Goal: Task Accomplishment & Management: Manage account settings

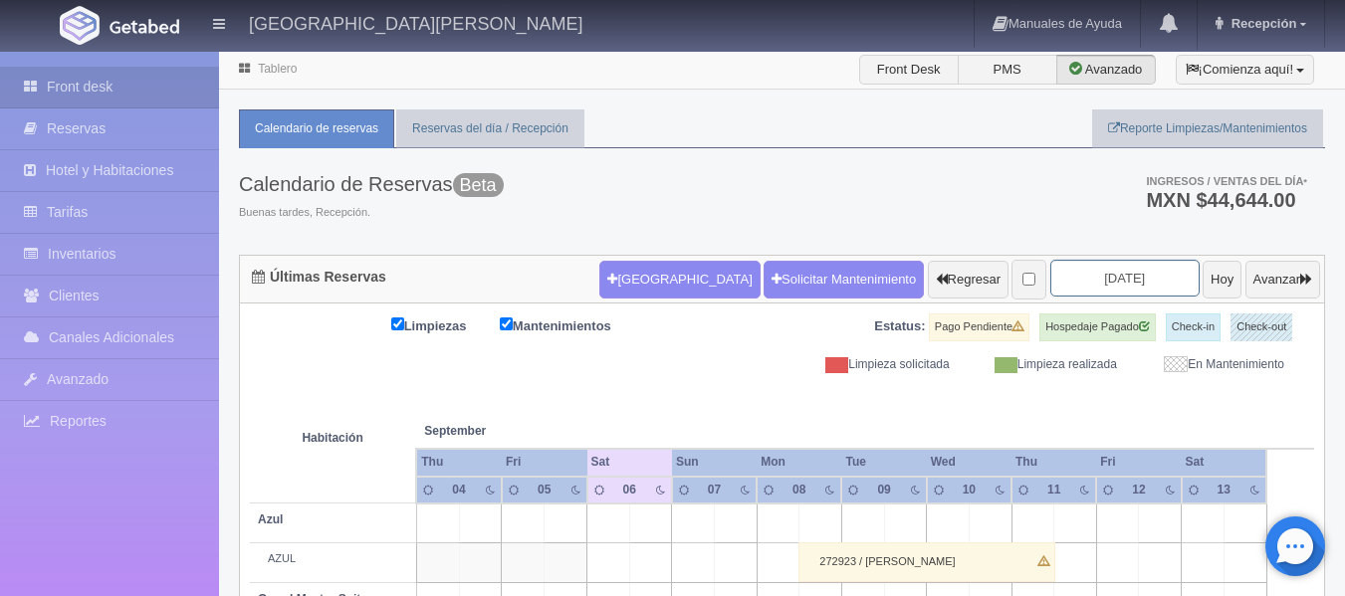
click at [1076, 276] on input "[DATE]" at bounding box center [1124, 278] width 149 height 37
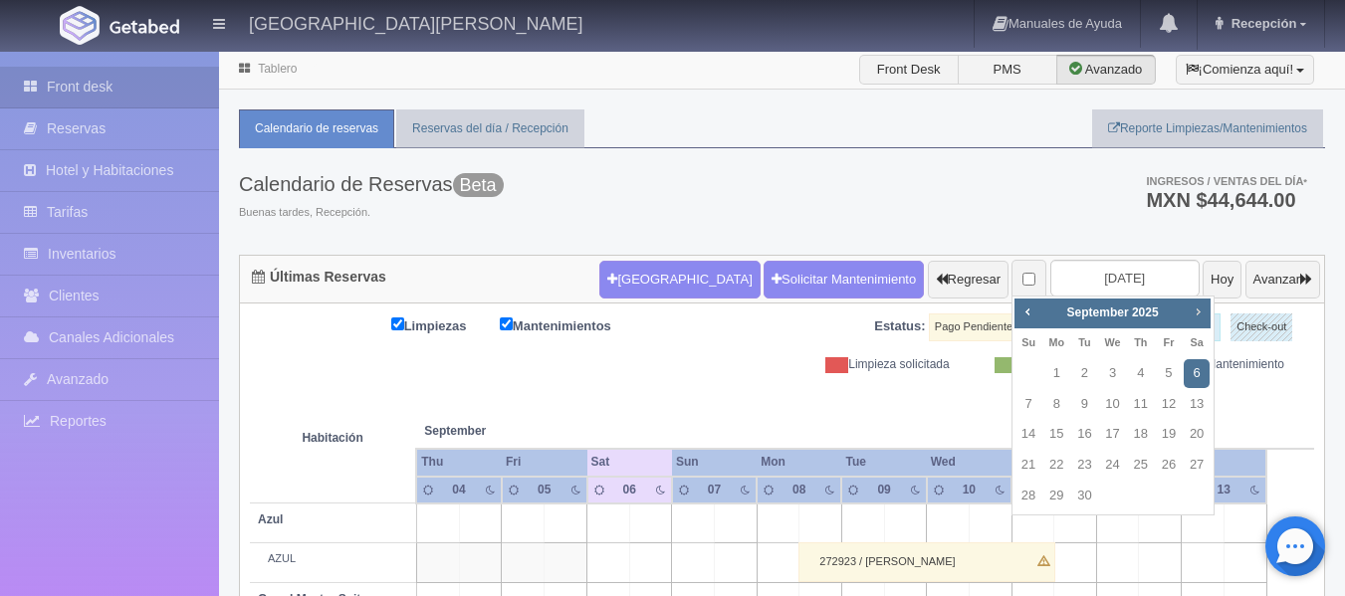
click at [1201, 315] on span "Next" at bounding box center [1198, 312] width 16 height 16
click at [1198, 375] on link "1" at bounding box center [1197, 373] width 26 height 29
type input "[DATE]"
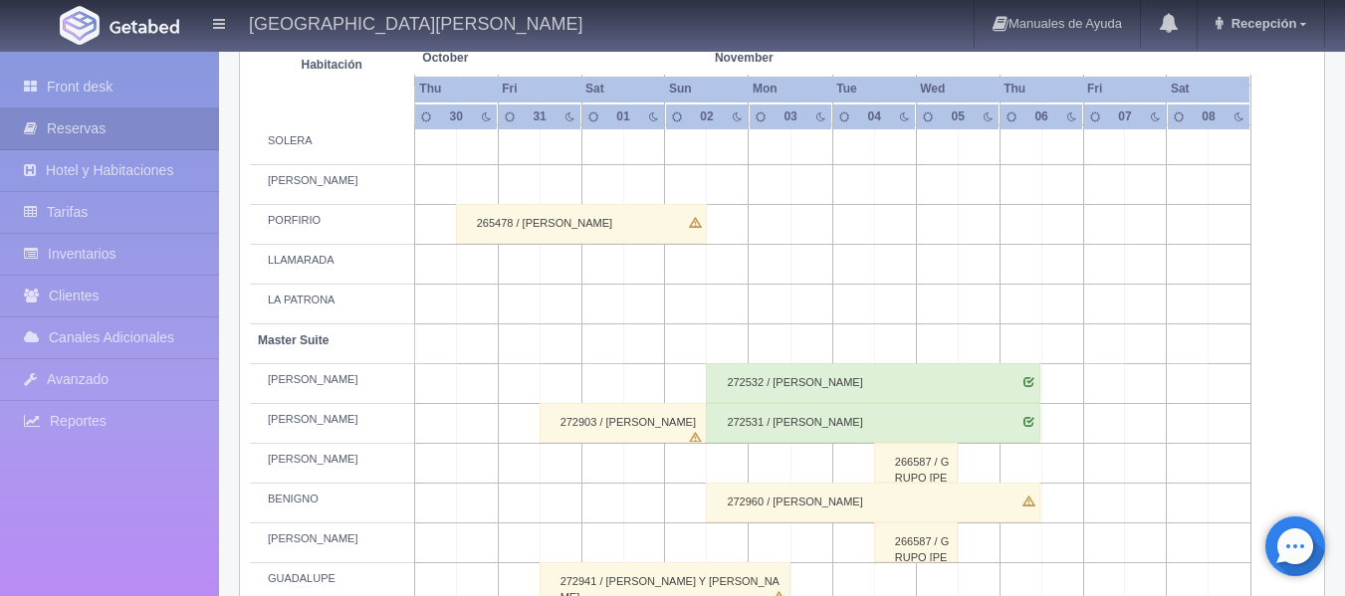
scroll to position [597, 0]
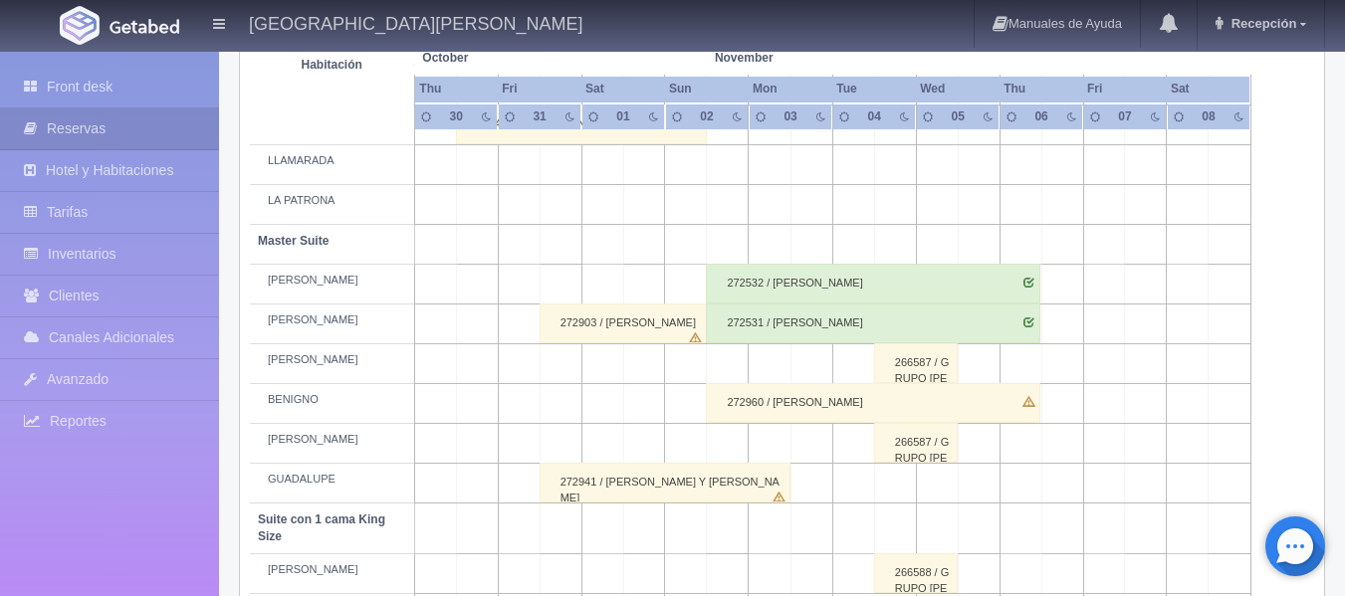
click at [613, 482] on div "272941 / JULIANA Y JOSE ANTONIO" at bounding box center [665, 483] width 251 height 40
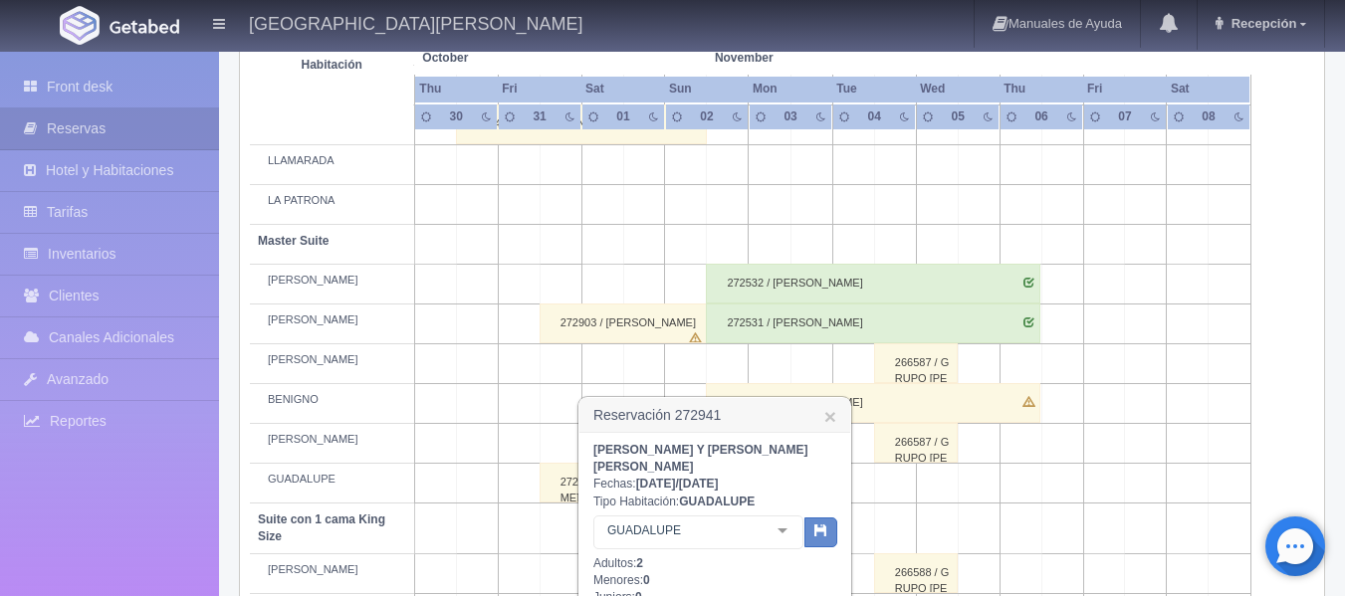
click at [550, 53] on span "October" at bounding box center [497, 58] width 151 height 17
click at [582, 47] on div "Hacienda El Carmen Hotel & Spa Manuales de Ayuda Actualizaciones recientes Rece…" at bounding box center [672, 25] width 1345 height 50
click at [827, 410] on link "×" at bounding box center [830, 416] width 12 height 21
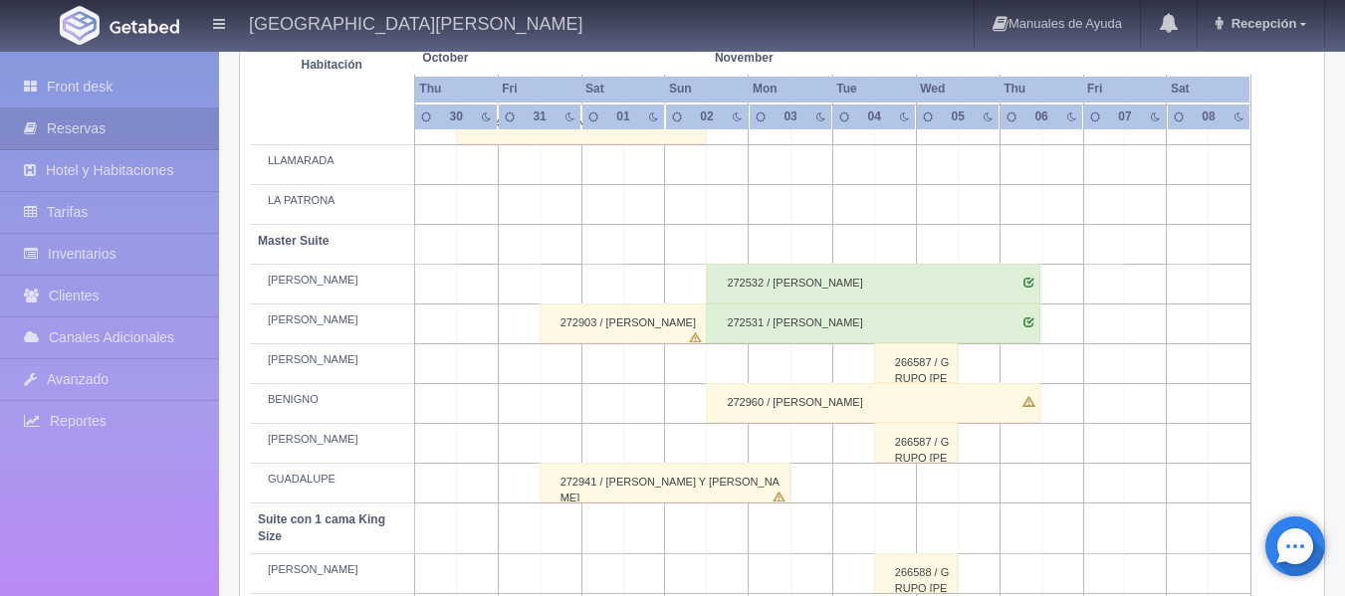
click at [673, 419] on td at bounding box center [686, 404] width 42 height 40
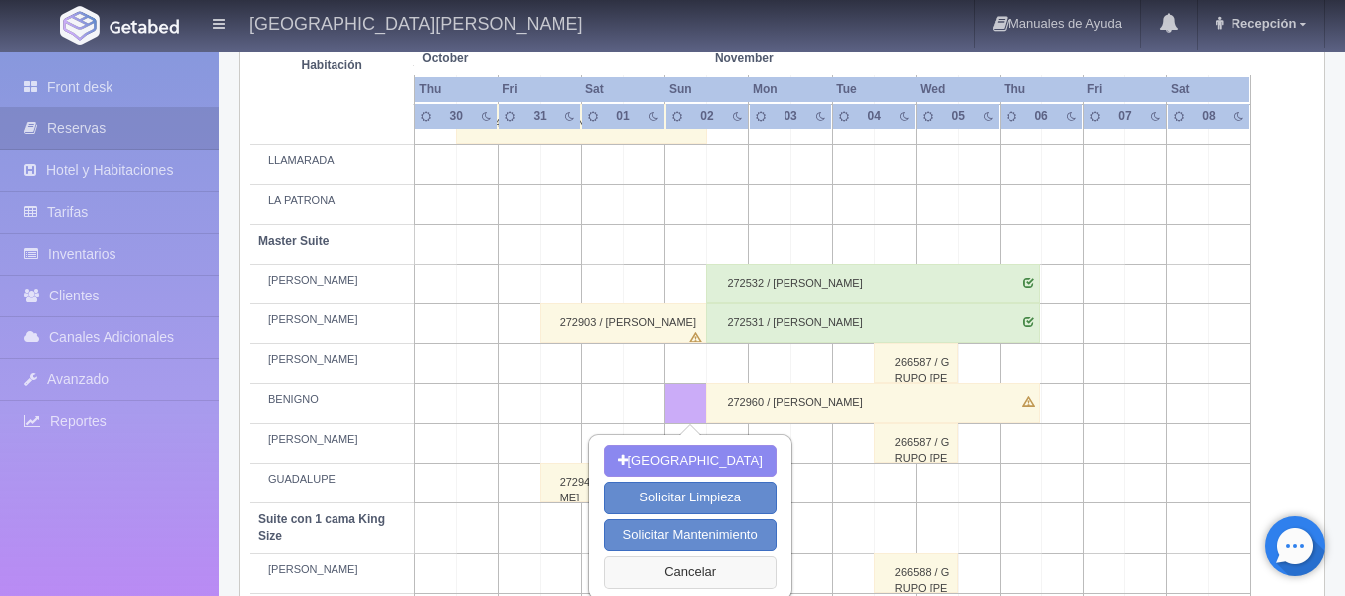
click at [687, 573] on button "Cancelar" at bounding box center [690, 572] width 172 height 33
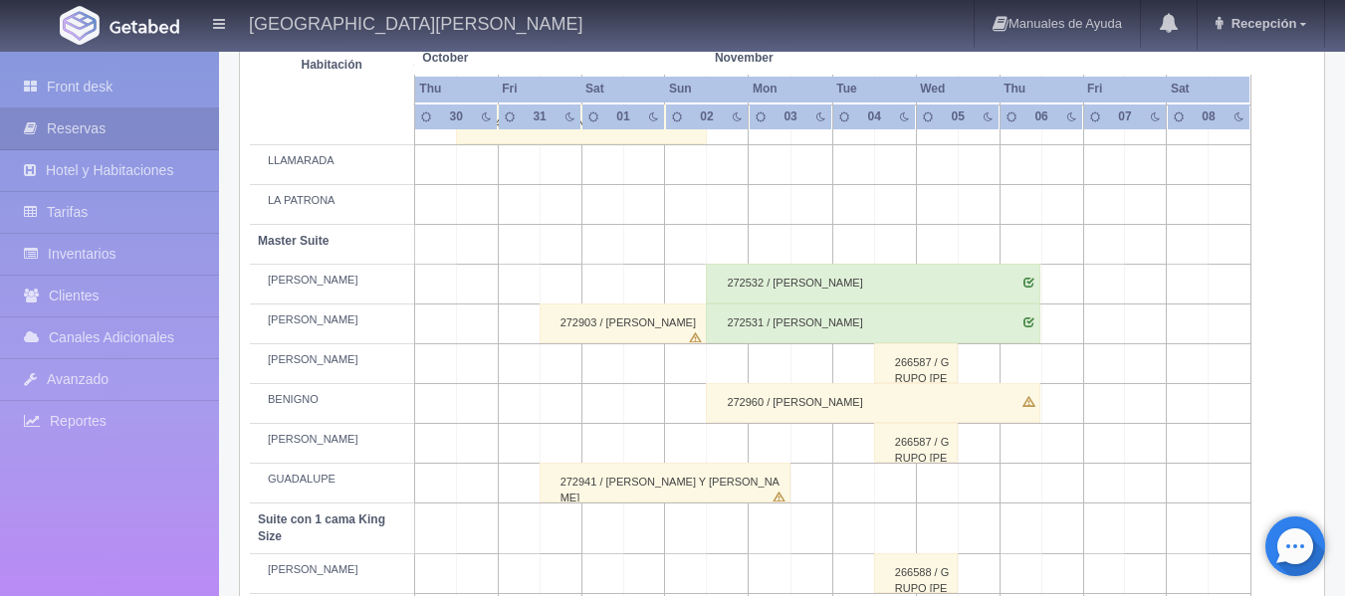
click at [828, 409] on div "272960 / SUSAN BARTYZAL" at bounding box center [873, 403] width 334 height 40
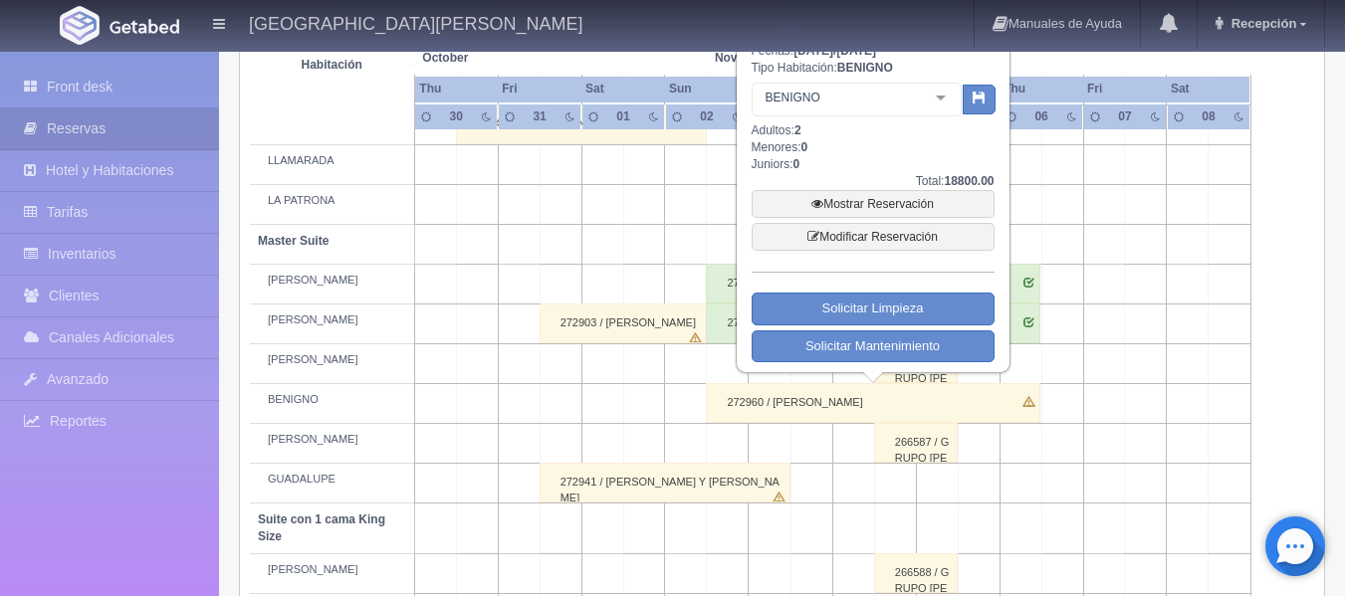
scroll to position [498, 0]
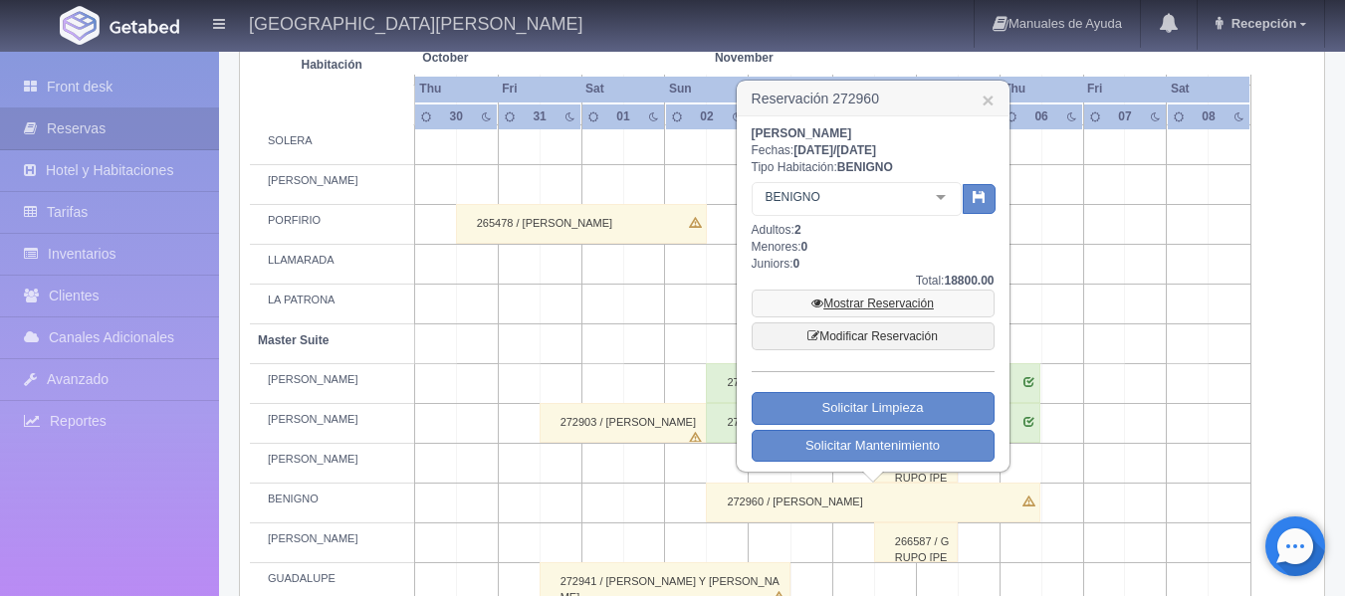
click at [877, 314] on link "Mostrar Reservación" at bounding box center [873, 304] width 243 height 28
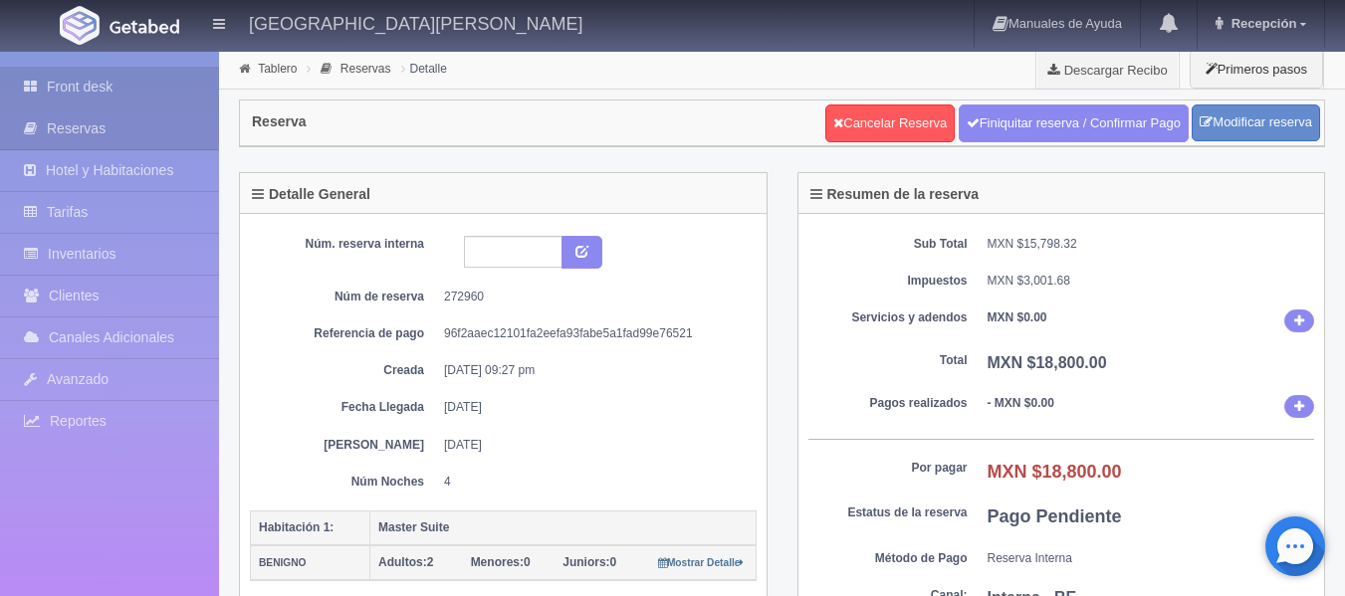
click at [103, 71] on link "Front desk" at bounding box center [109, 87] width 219 height 41
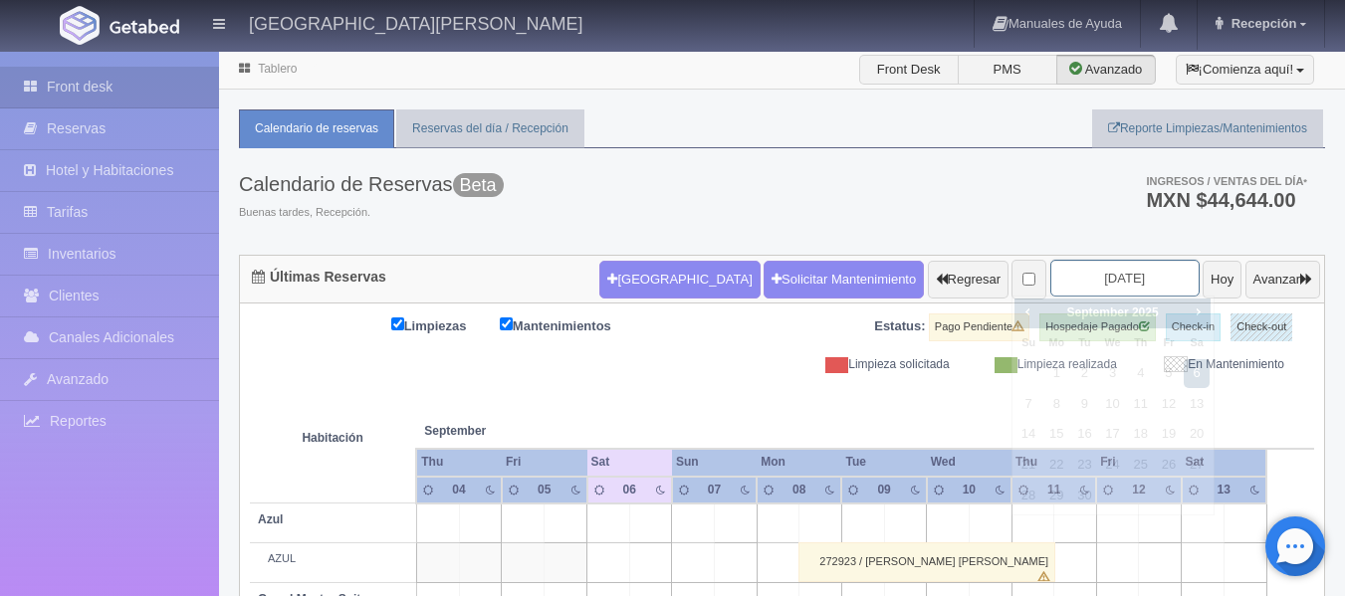
click at [1094, 282] on input "[DATE]" at bounding box center [1124, 278] width 149 height 37
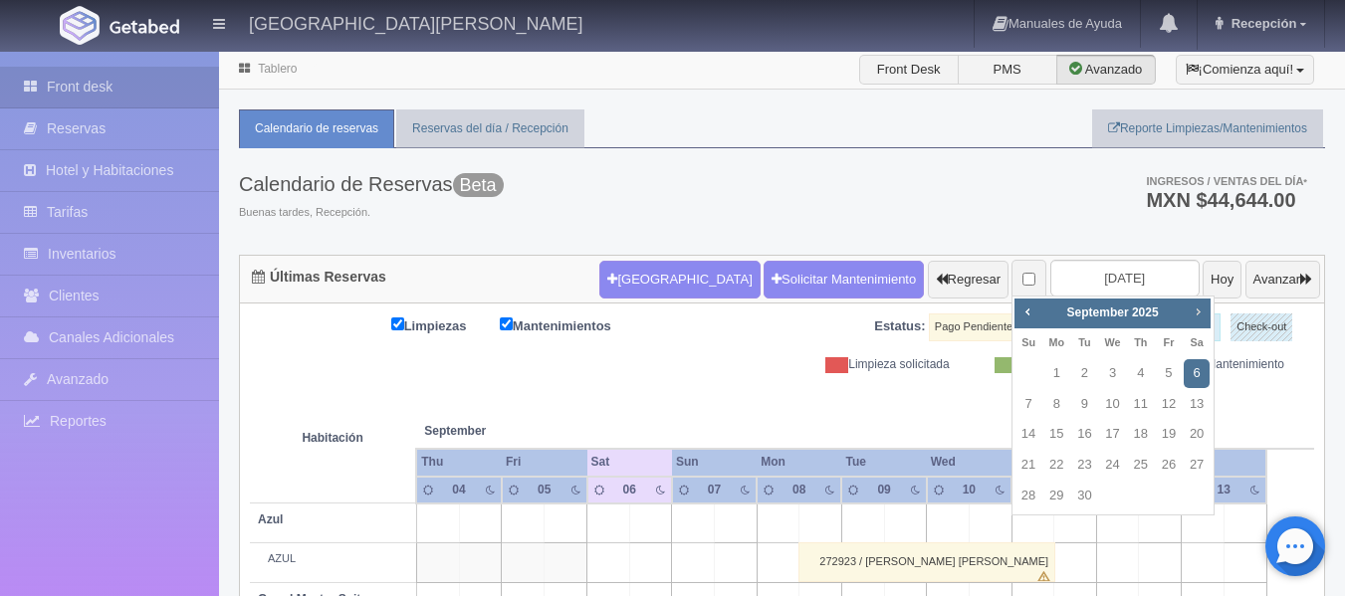
click at [1199, 314] on span "Next" at bounding box center [1198, 312] width 16 height 16
click at [1030, 401] on link "2" at bounding box center [1028, 404] width 26 height 29
type input "2025-11-02"
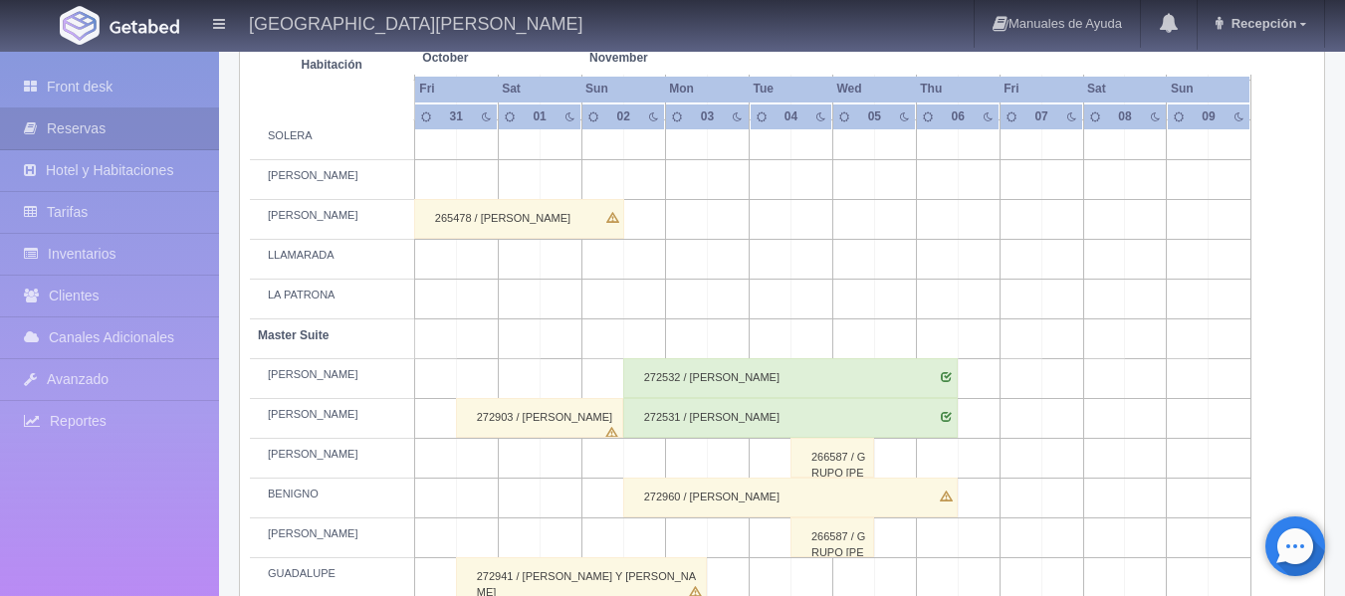
scroll to position [597, 0]
